Goal: Obtain resource: Download file/media

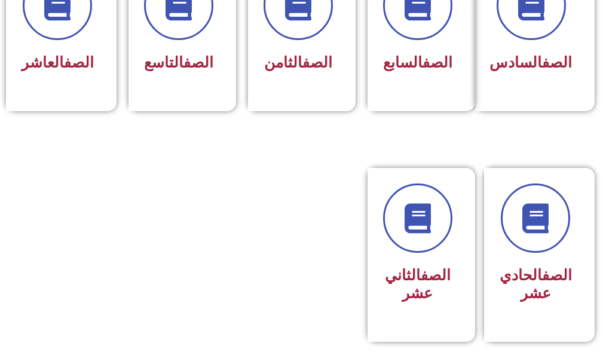
scroll to position [777, 0]
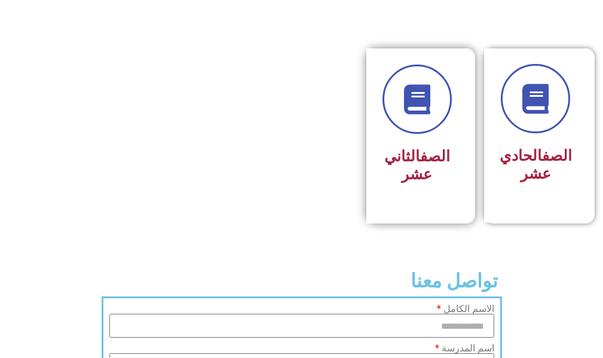
click at [410, 178] on h3 "الصف الثاني عشر" at bounding box center [417, 166] width 69 height 36
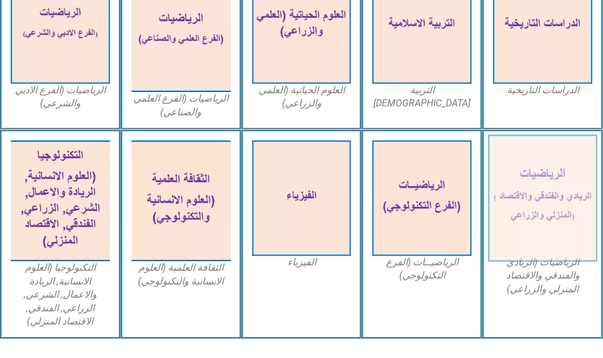
scroll to position [527, 0]
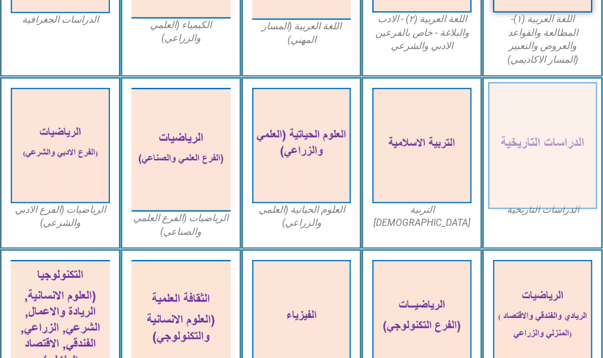
click at [535, 142] on img at bounding box center [543, 145] width 109 height 127
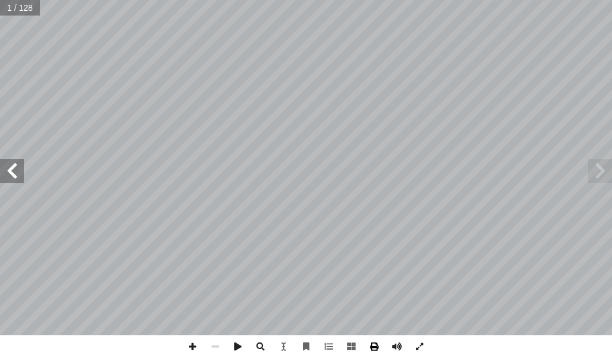
click at [371, 342] on span at bounding box center [374, 346] width 23 height 23
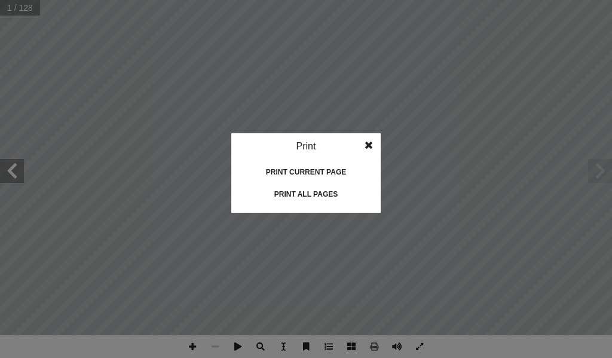
click at [300, 194] on div "Print all pages" at bounding box center [306, 194] width 120 height 19
